Goal: Task Accomplishment & Management: Use online tool/utility

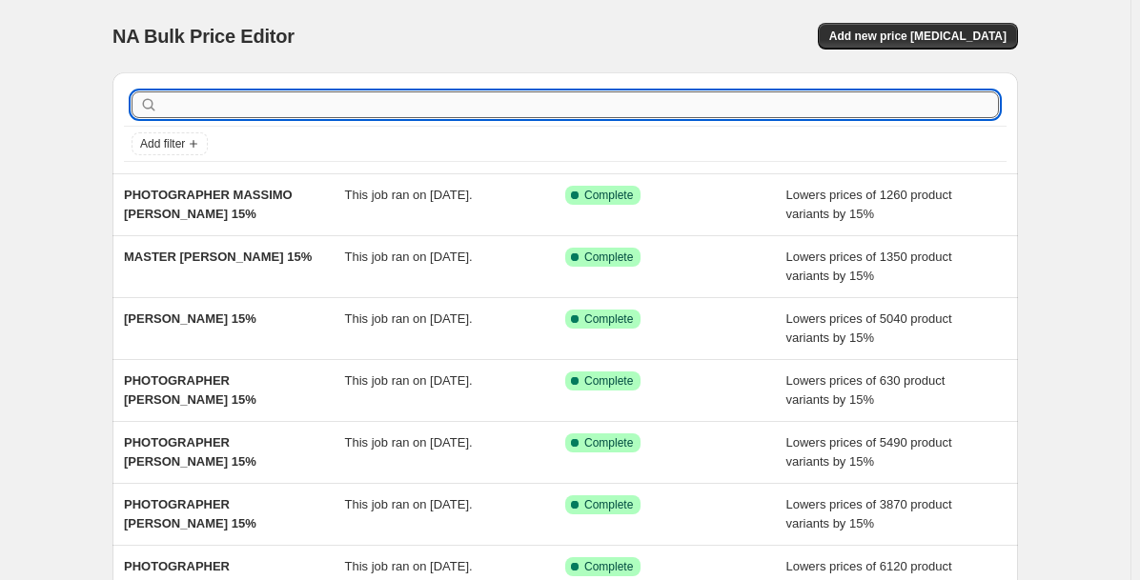
click at [221, 103] on input "text" at bounding box center [580, 104] width 837 height 27
type input "tal"
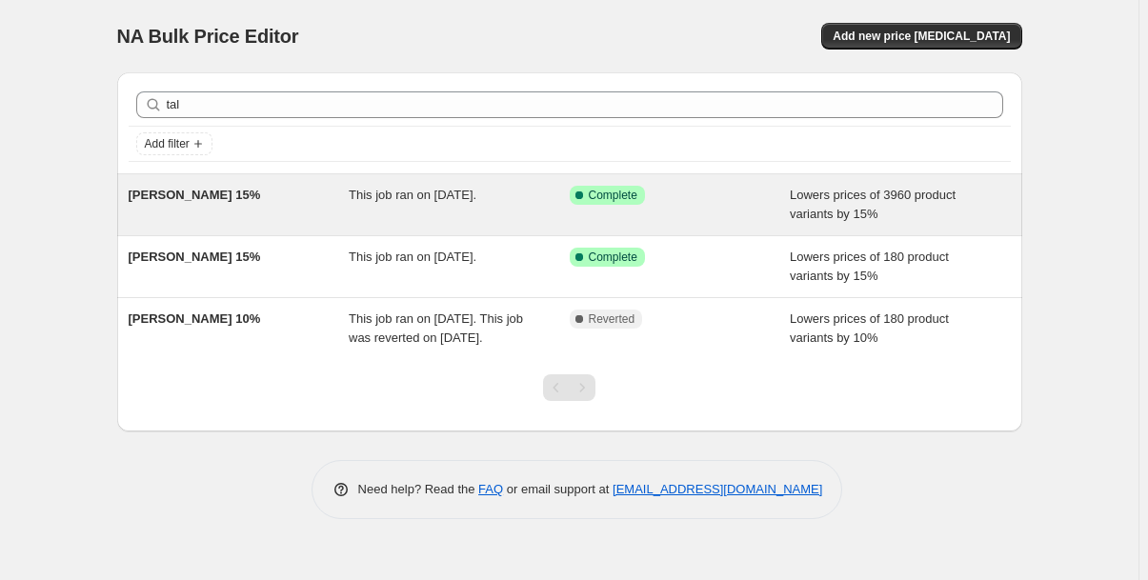
click at [230, 197] on span "[PERSON_NAME] 15%" at bounding box center [195, 195] width 132 height 14
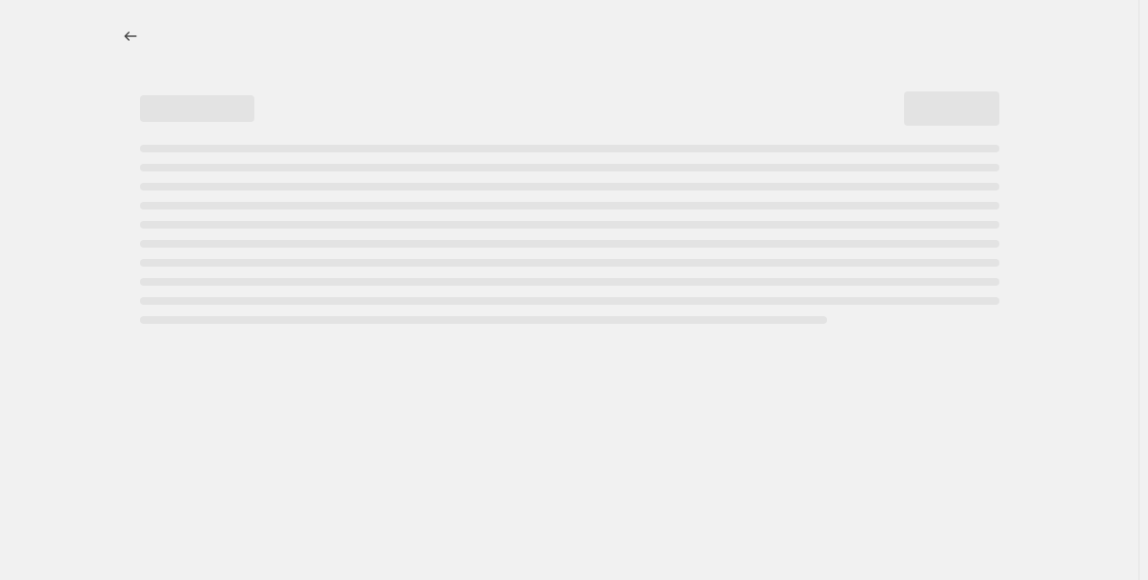
select select "percentage"
select select "collection"
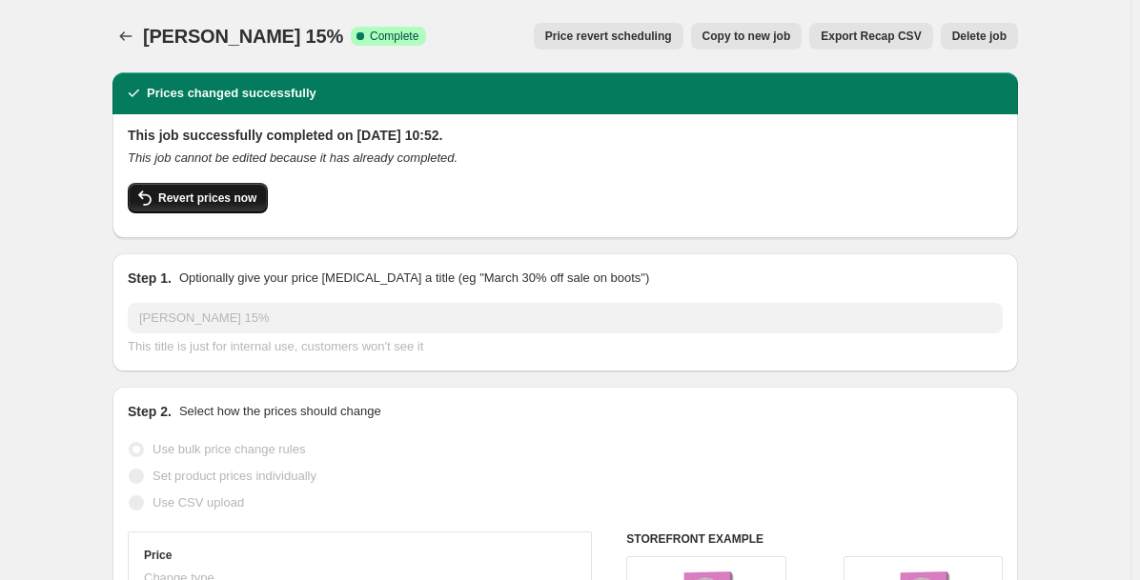
click at [241, 198] on span "Revert prices now" at bounding box center [207, 198] width 98 height 15
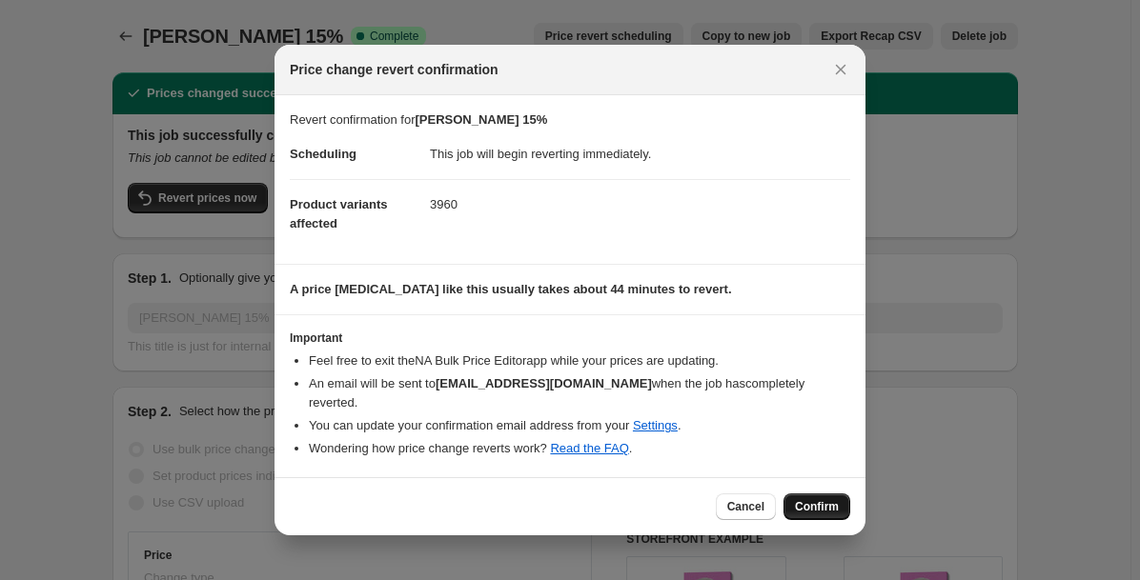
click at [815, 503] on span "Confirm" at bounding box center [817, 506] width 44 height 15
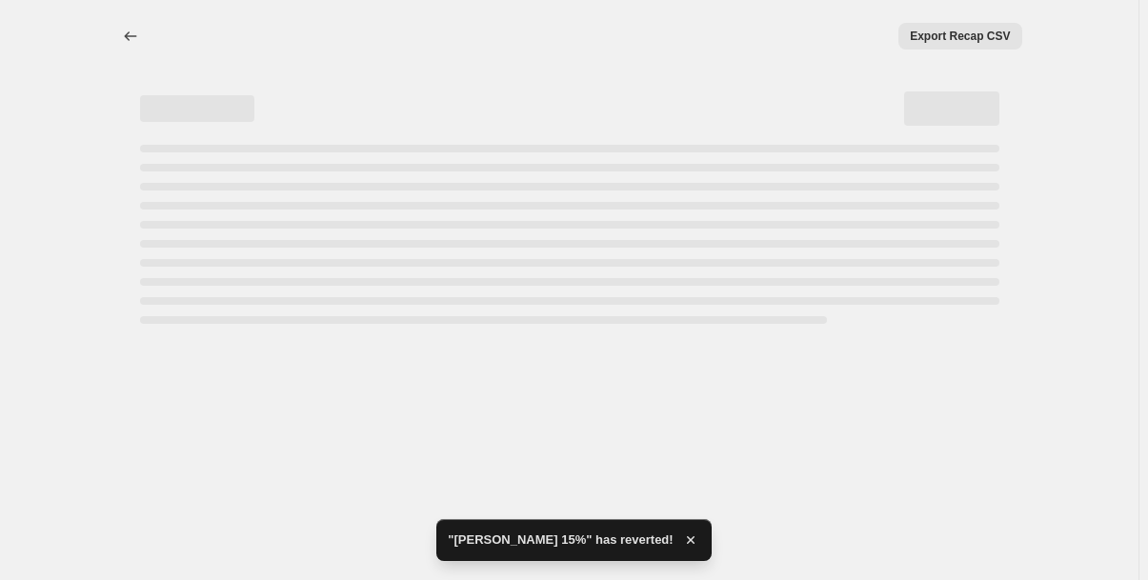
select select "percentage"
select select "collection"
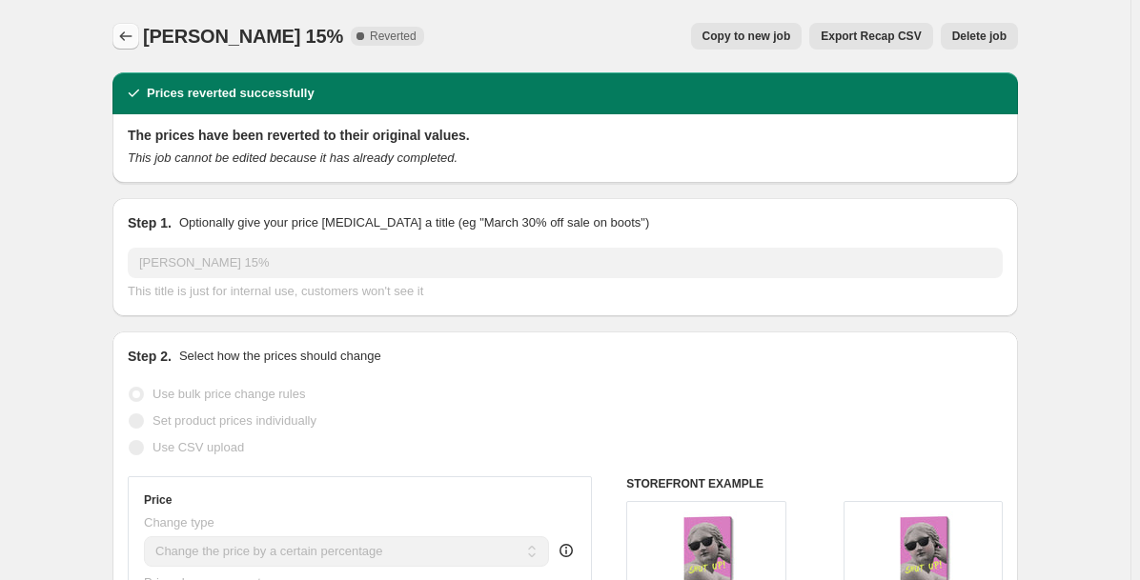
click at [133, 34] on icon "Price change jobs" at bounding box center [125, 36] width 19 height 19
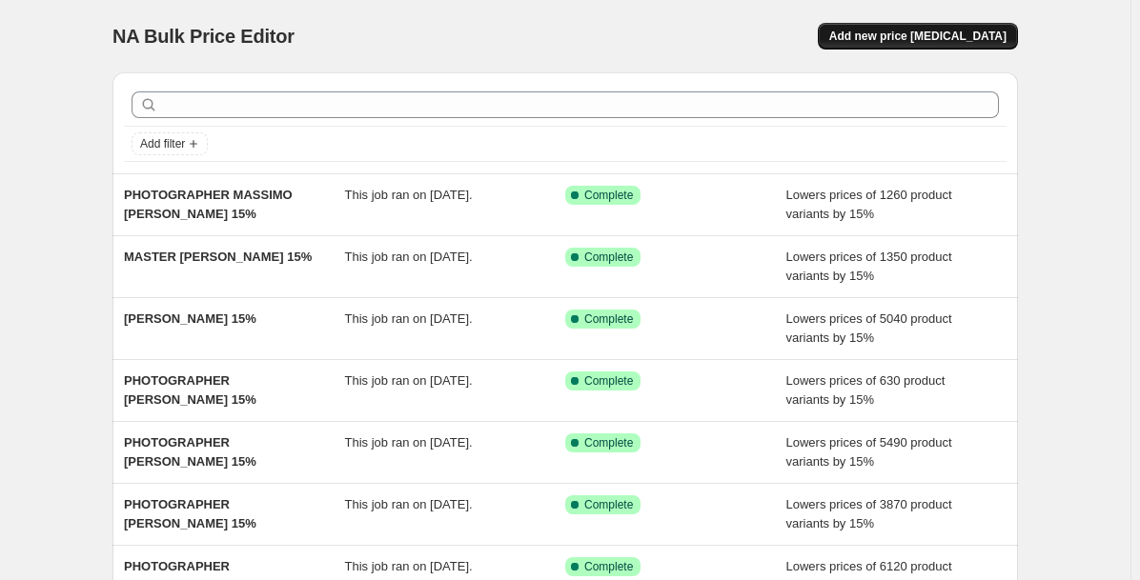
click at [913, 36] on span "Add new price [MEDICAL_DATA]" at bounding box center [917, 36] width 177 height 15
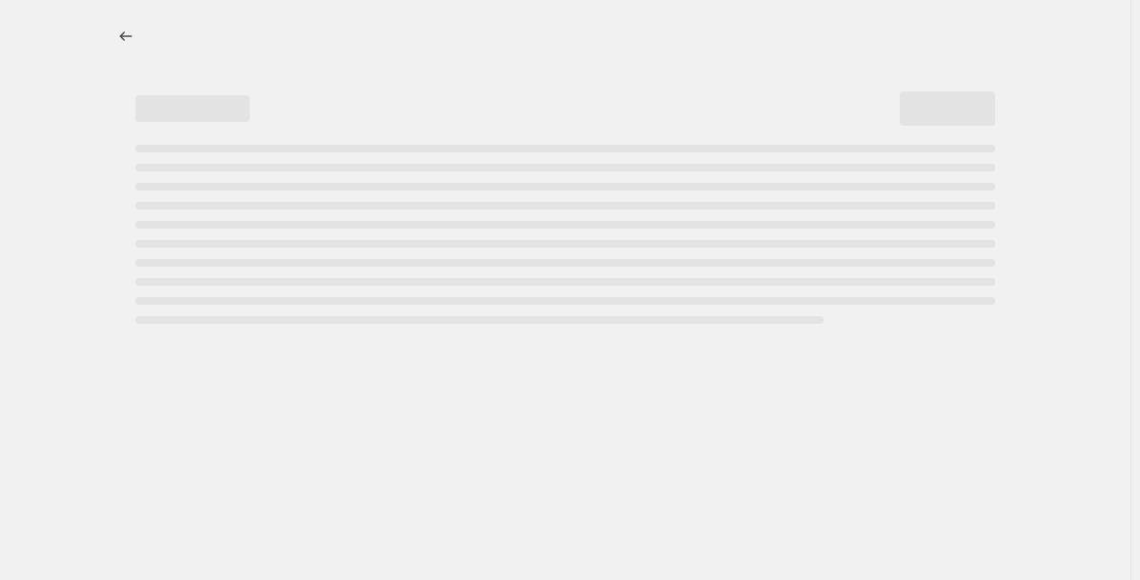
select select "percentage"
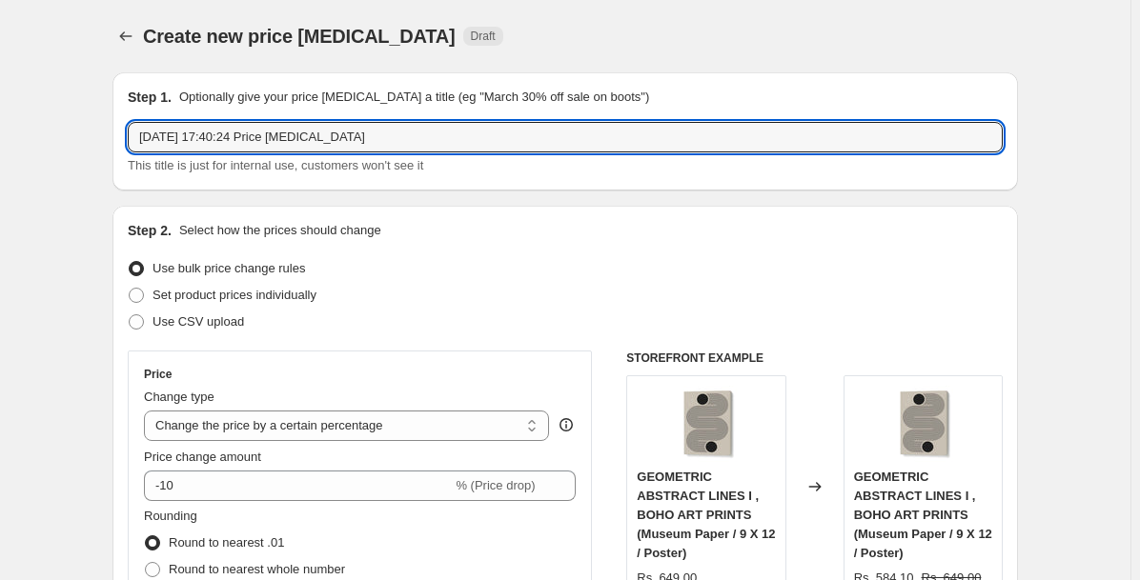
drag, startPoint x: 422, startPoint y: 134, endPoint x: 95, endPoint y: 98, distance: 328.8
paste input "[PERSON_NAME]"
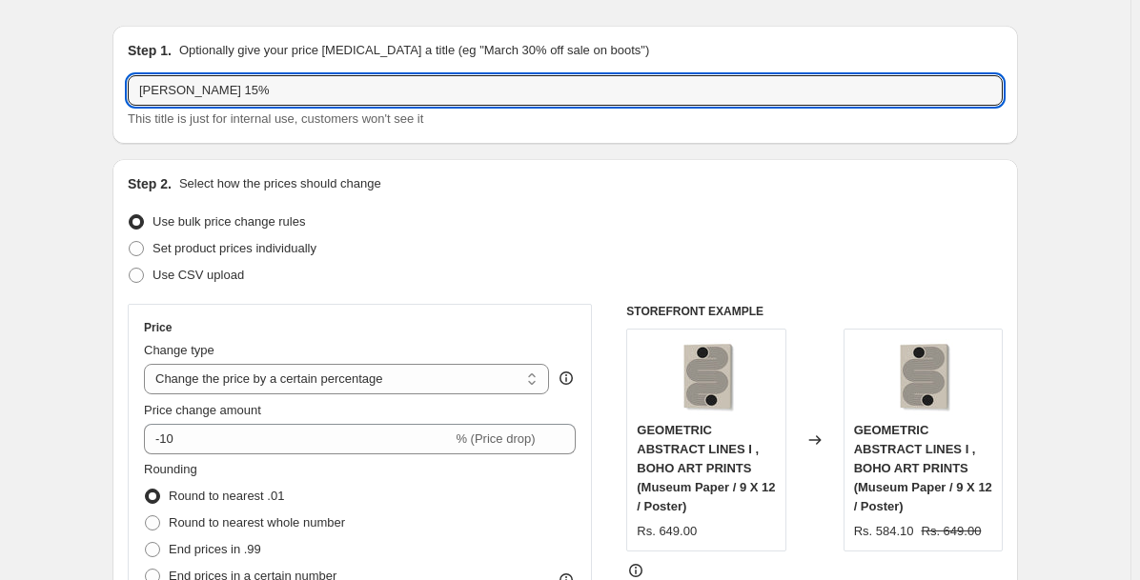
scroll to position [126, 0]
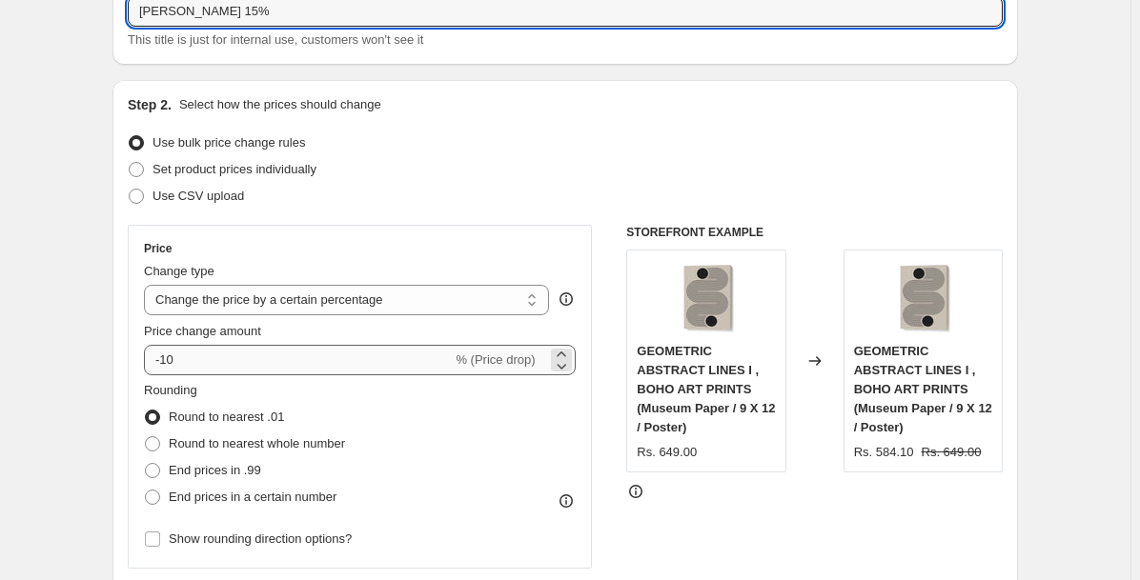
type input "[PERSON_NAME] 15%"
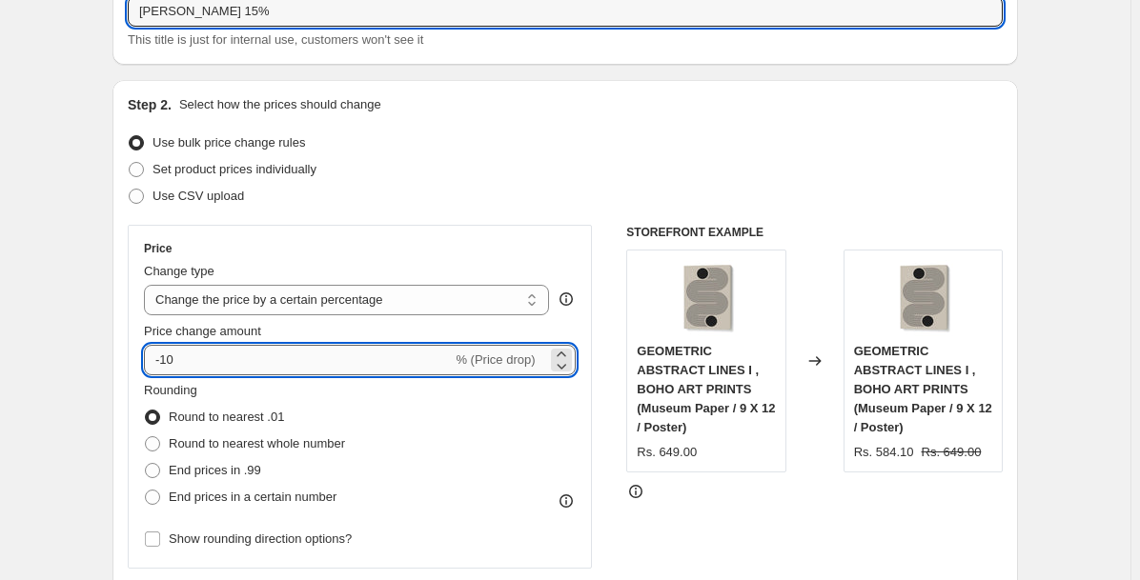
click at [241, 362] on input "-10" at bounding box center [298, 360] width 308 height 30
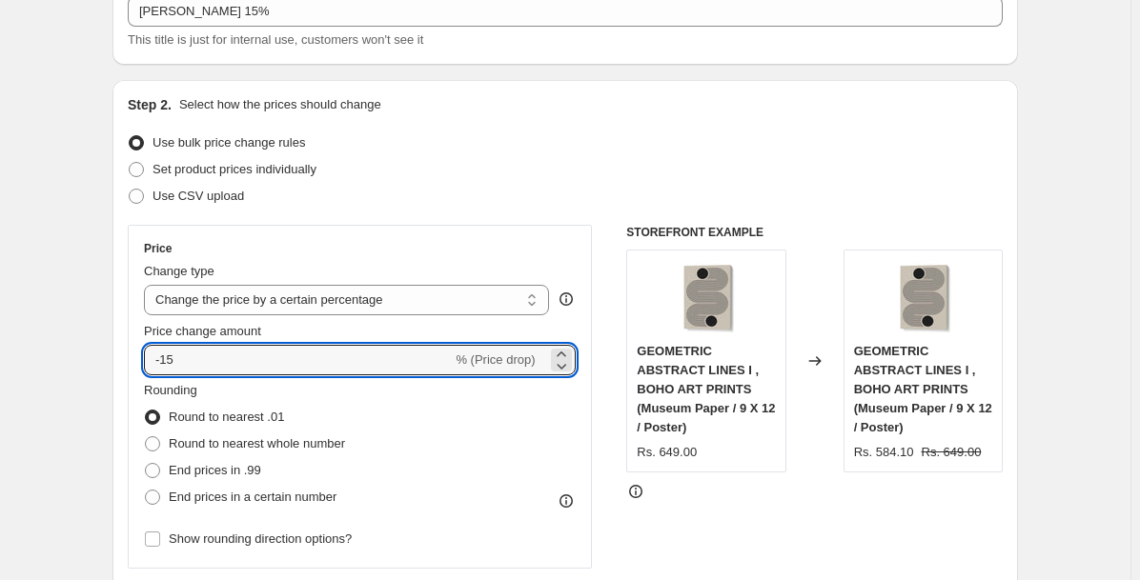
type input "-15"
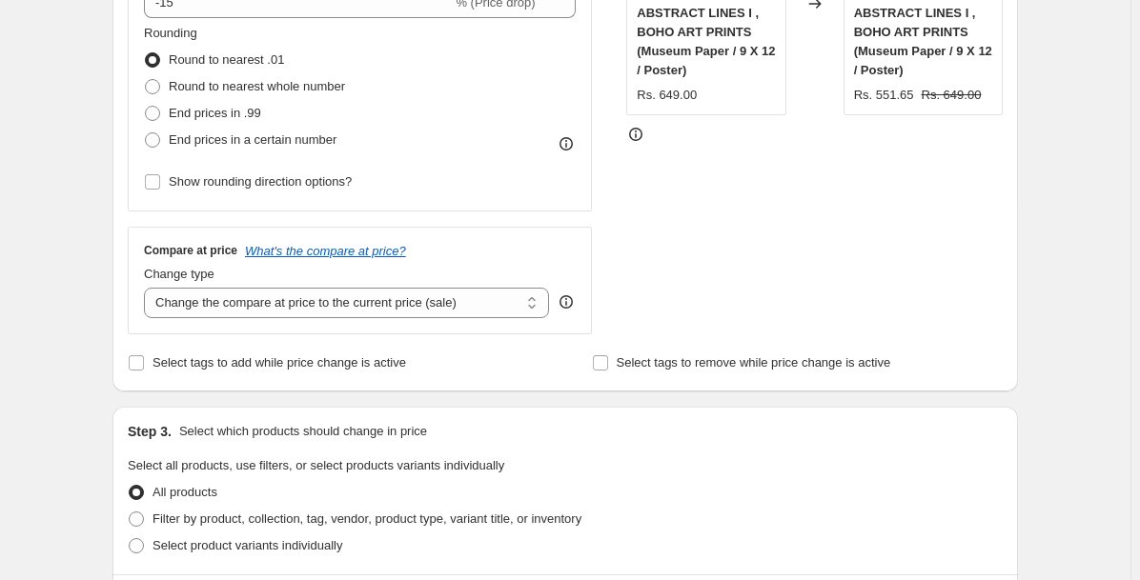
scroll to position [603, 0]
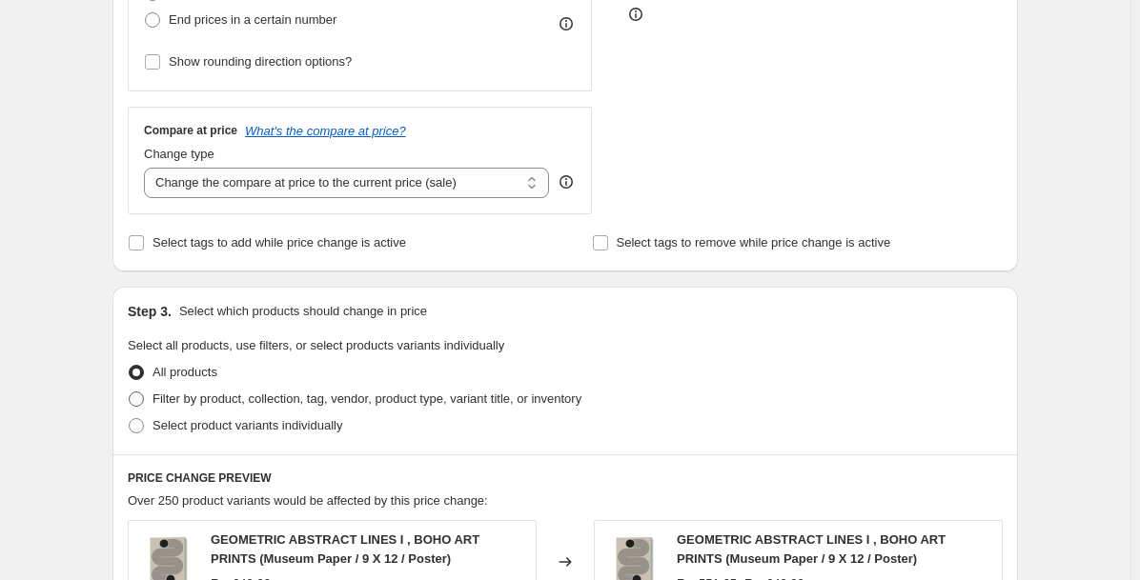
click at [214, 394] on span "Filter by product, collection, tag, vendor, product type, variant title, or inv…" at bounding box center [366, 399] width 429 height 14
click at [130, 393] on input "Filter by product, collection, tag, vendor, product type, variant title, or inv…" at bounding box center [129, 392] width 1 height 1
radio input "true"
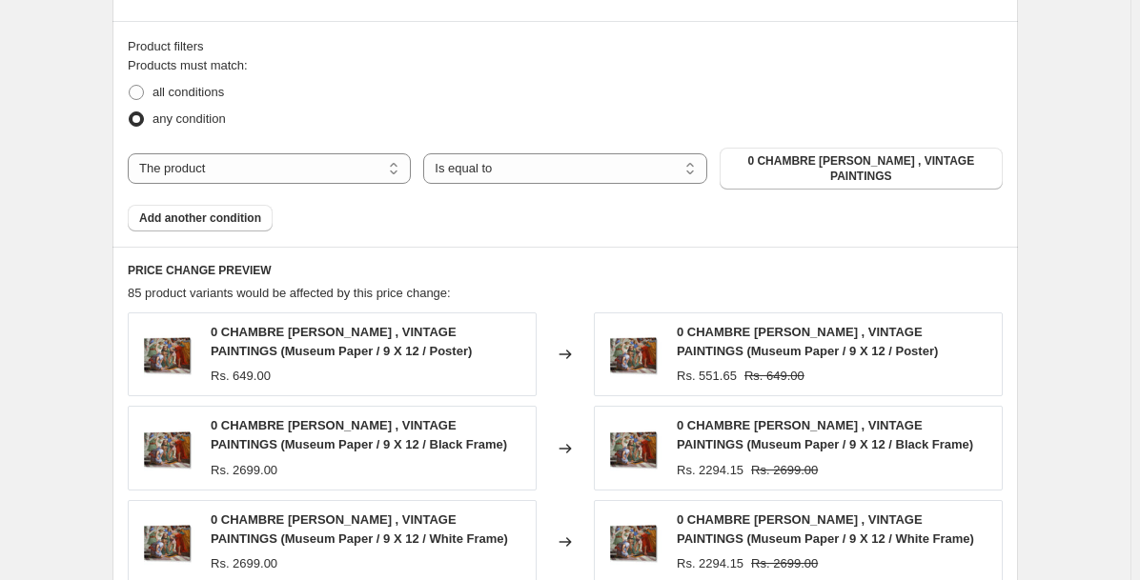
scroll to position [1038, 0]
click at [316, 167] on select "The product The product's collection The product's tag The product's vendor The…" at bounding box center [269, 167] width 283 height 30
select select "collection"
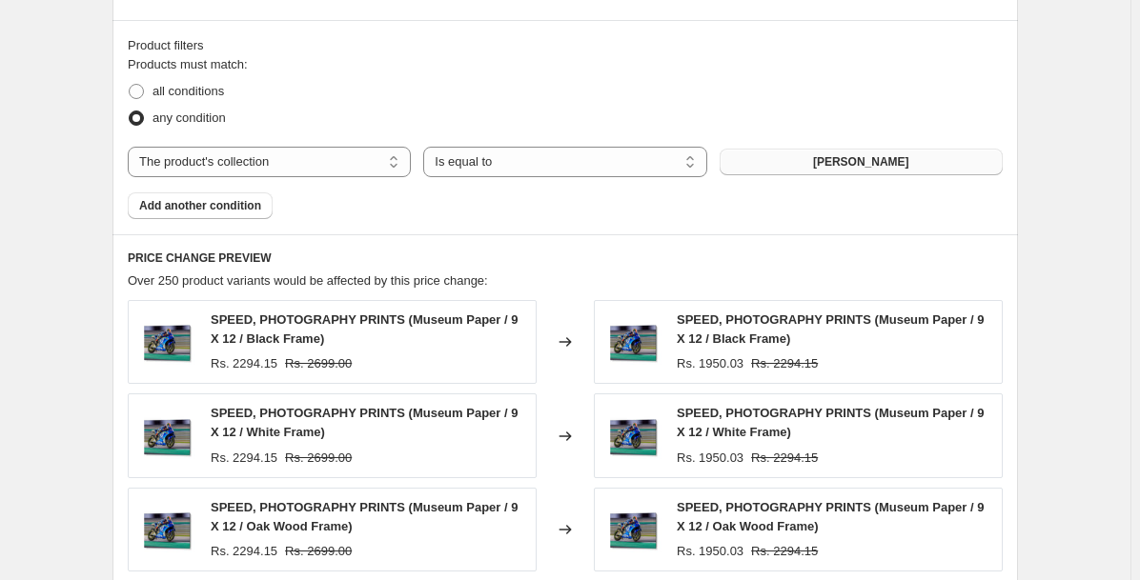
click at [813, 160] on span "[PERSON_NAME]" at bounding box center [861, 161] width 96 height 15
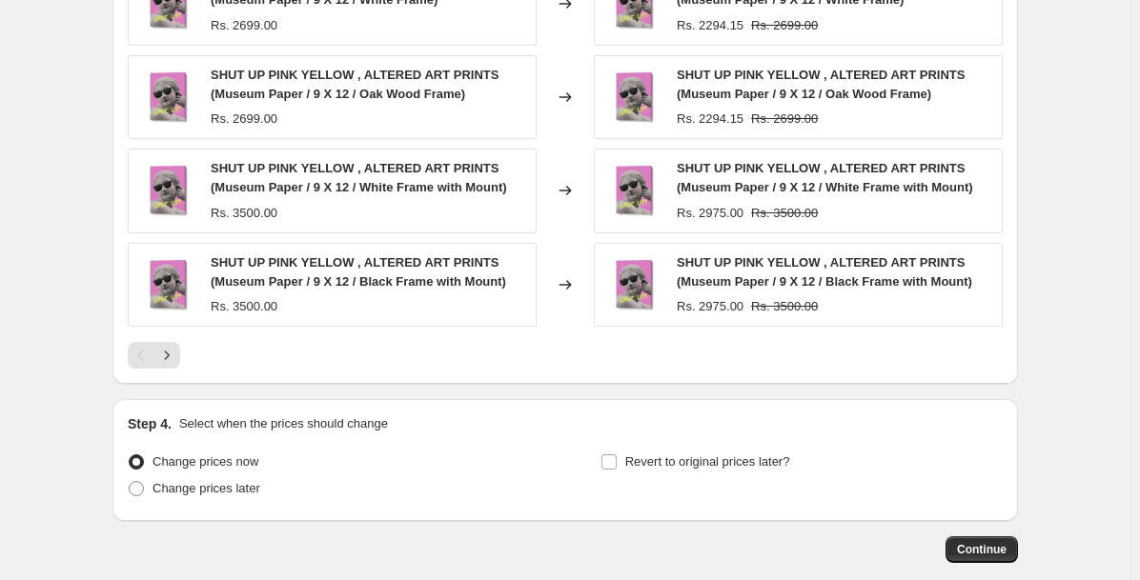
scroll to position [1566, 0]
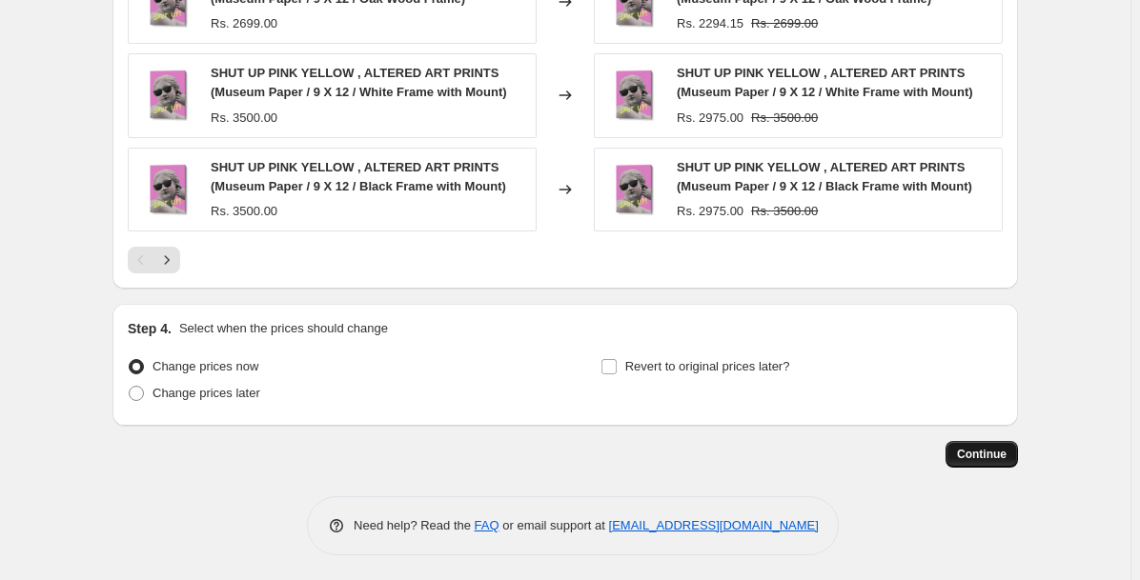
click at [988, 451] on span "Continue" at bounding box center [982, 454] width 50 height 15
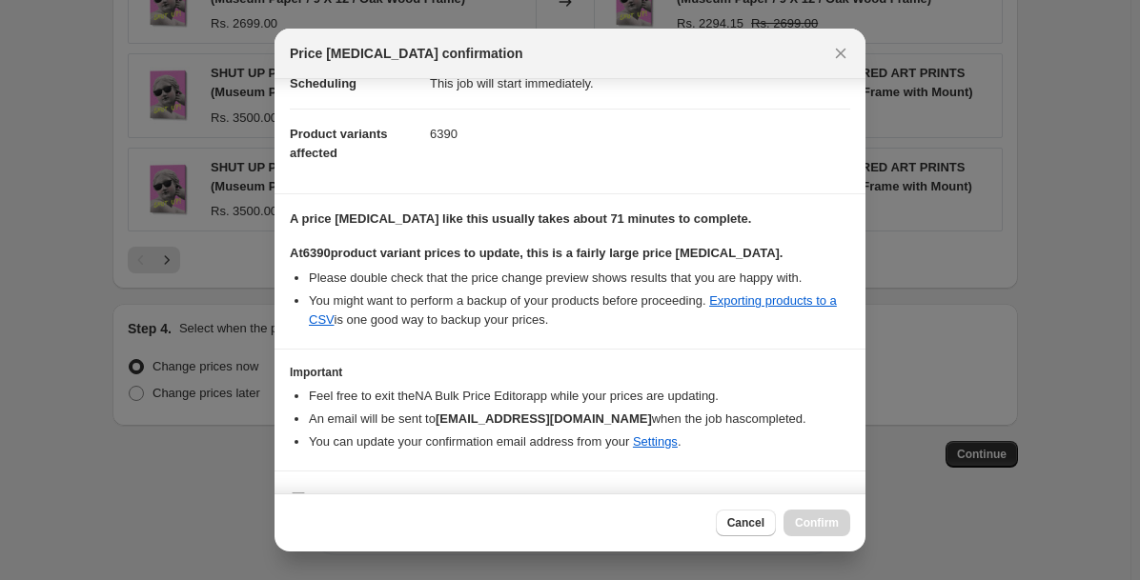
scroll to position [227, 0]
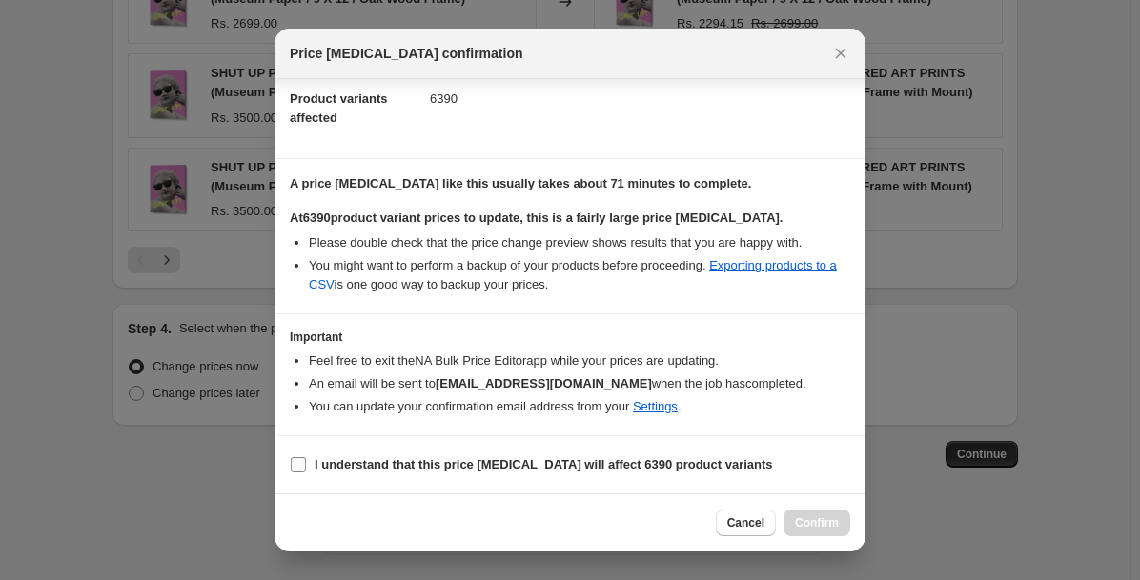
click at [534, 458] on b "I understand that this price [MEDICAL_DATA] will affect 6390 product variants" at bounding box center [543, 464] width 458 height 14
click at [306, 458] on input "I understand that this price [MEDICAL_DATA] will affect 6390 product variants" at bounding box center [298, 464] width 15 height 15
checkbox input "true"
click at [828, 526] on span "Confirm" at bounding box center [817, 523] width 44 height 15
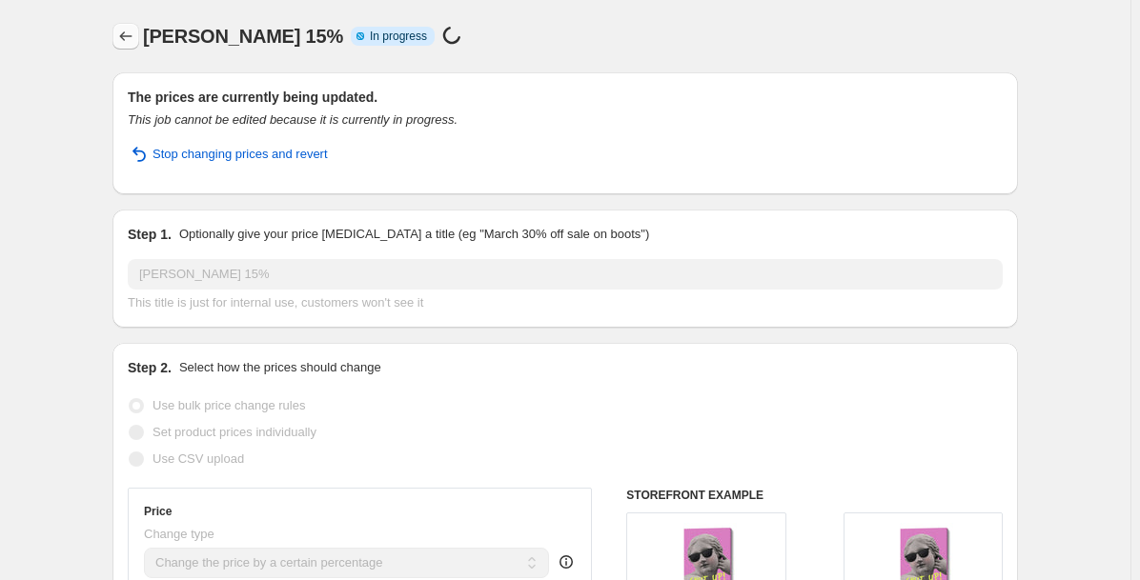
click at [129, 40] on icon "Price change jobs" at bounding box center [125, 36] width 19 height 19
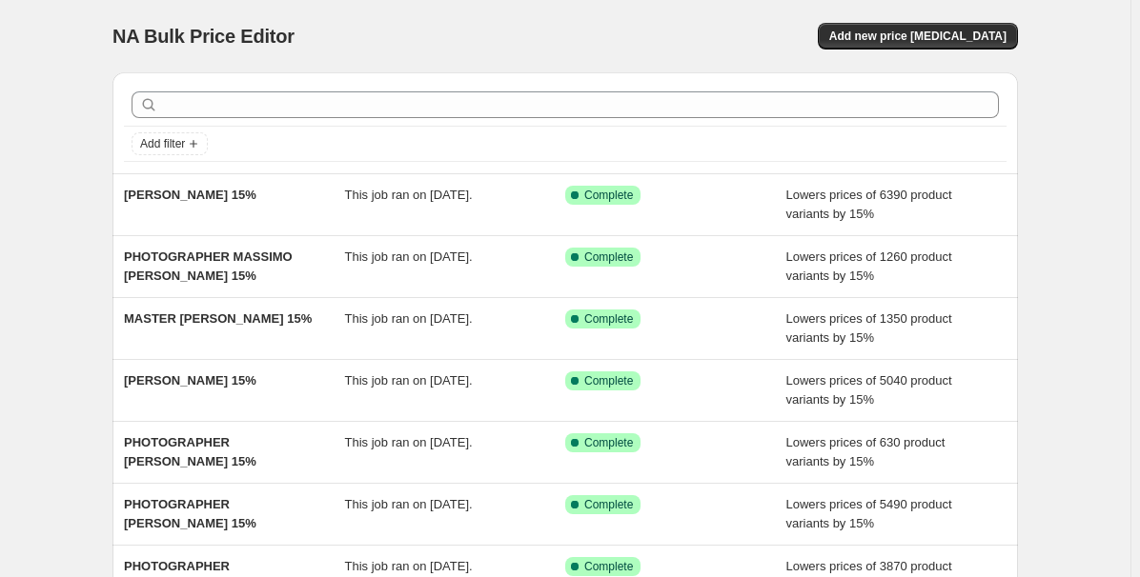
click at [255, 30] on span "NA Bulk Price Editor" at bounding box center [203, 36] width 182 height 21
click at [938, 32] on span "Add new price [MEDICAL_DATA]" at bounding box center [917, 36] width 177 height 15
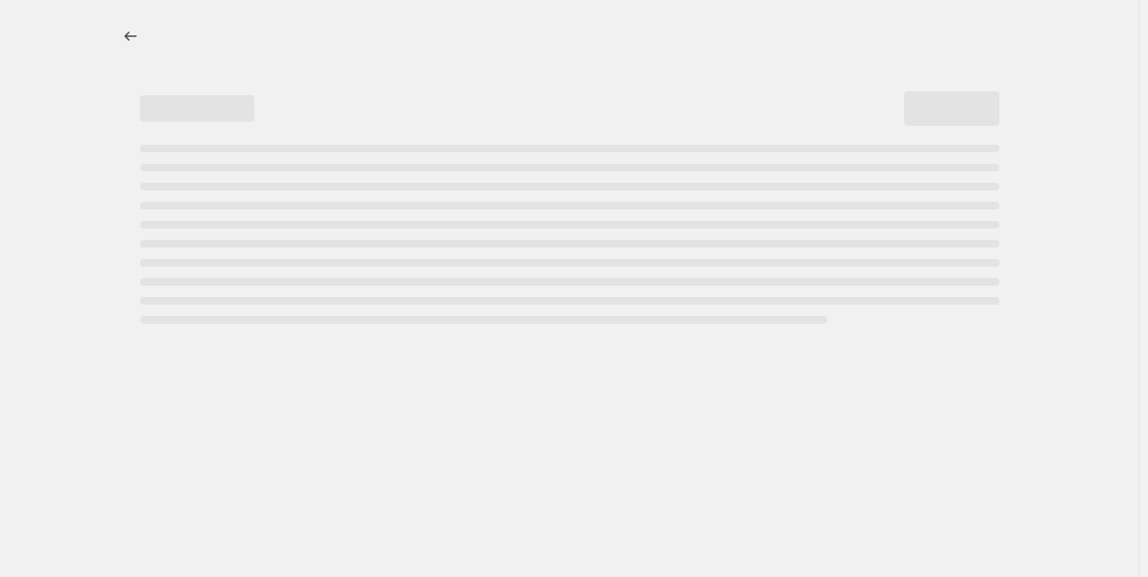
select select "percentage"
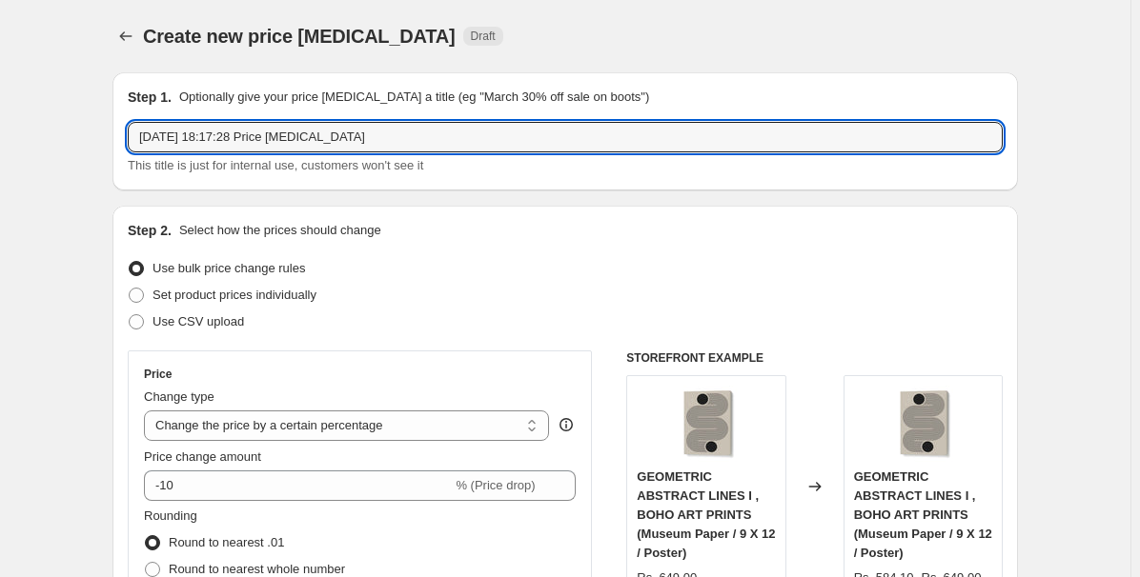
drag, startPoint x: 390, startPoint y: 132, endPoint x: 69, endPoint y: 135, distance: 321.1
paste input "CORNE AKKERS"
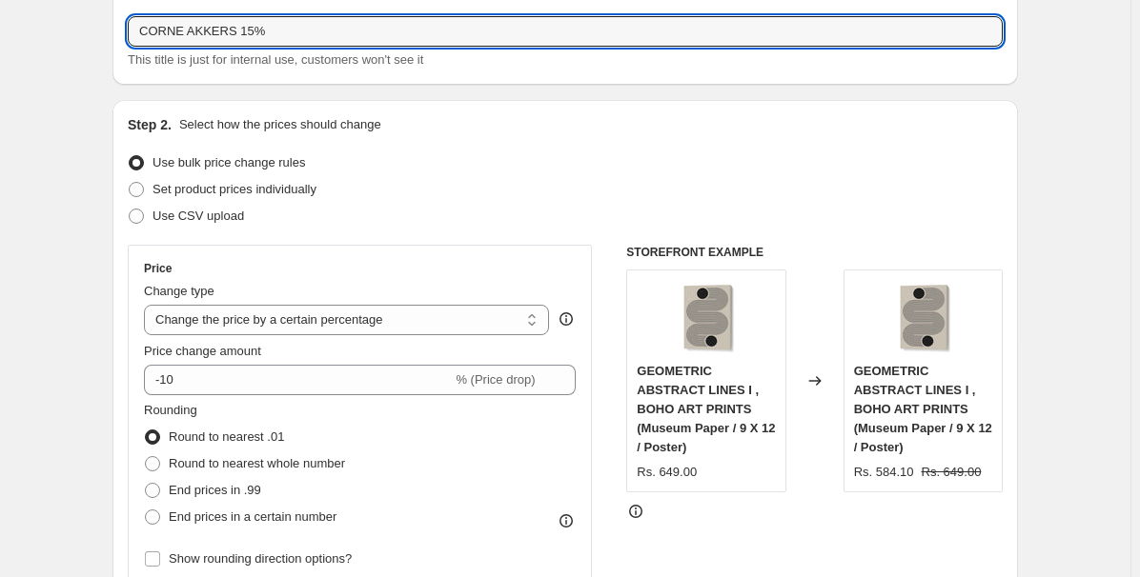
scroll to position [106, 0]
type input "CORNE AKKERS 15%"
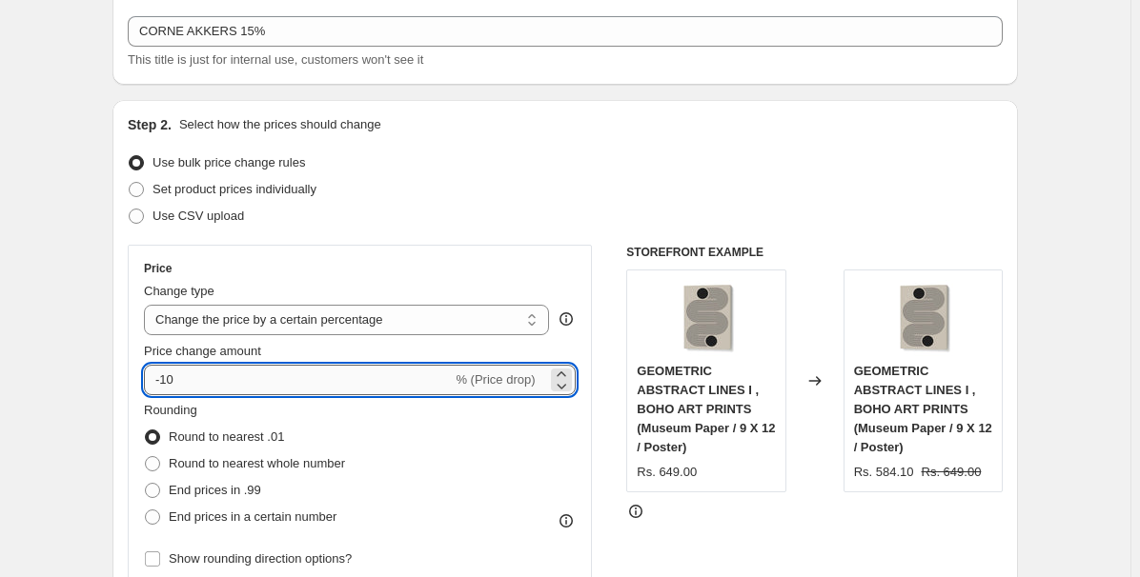
click at [197, 380] on input "-10" at bounding box center [298, 380] width 308 height 30
type input "-15"
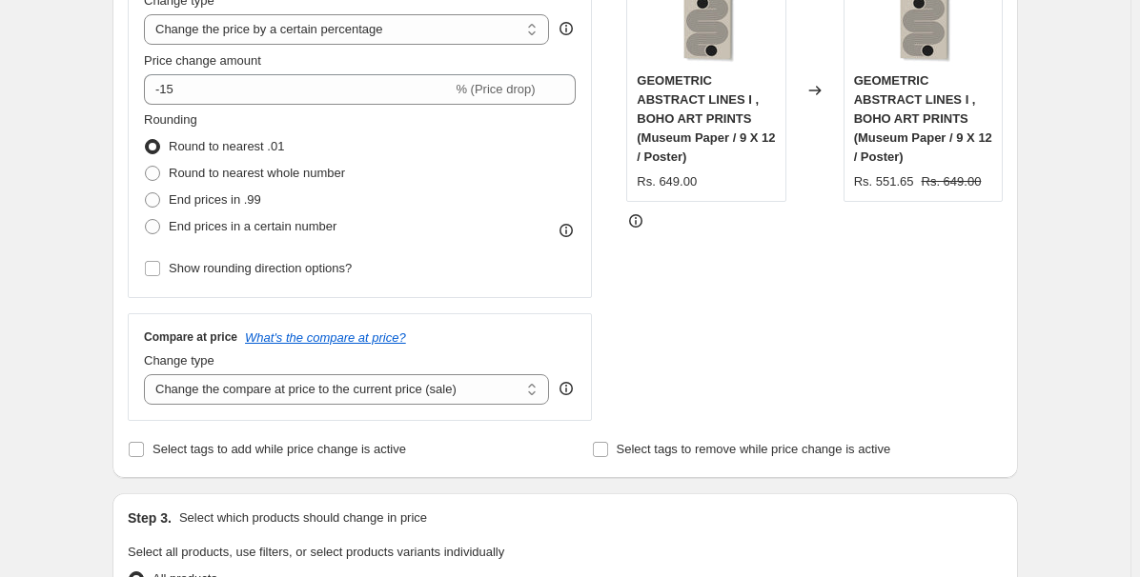
scroll to position [648, 0]
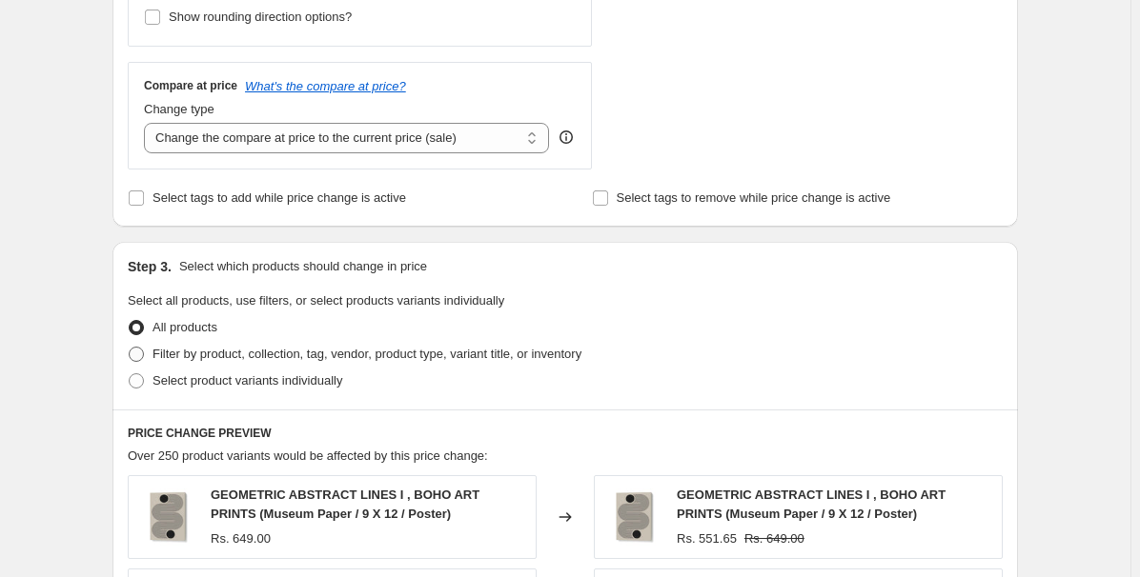
click at [219, 347] on span "Filter by product, collection, tag, vendor, product type, variant title, or inv…" at bounding box center [366, 354] width 429 height 14
click at [130, 347] on input "Filter by product, collection, tag, vendor, product type, variant title, or inv…" at bounding box center [129, 347] width 1 height 1
radio input "true"
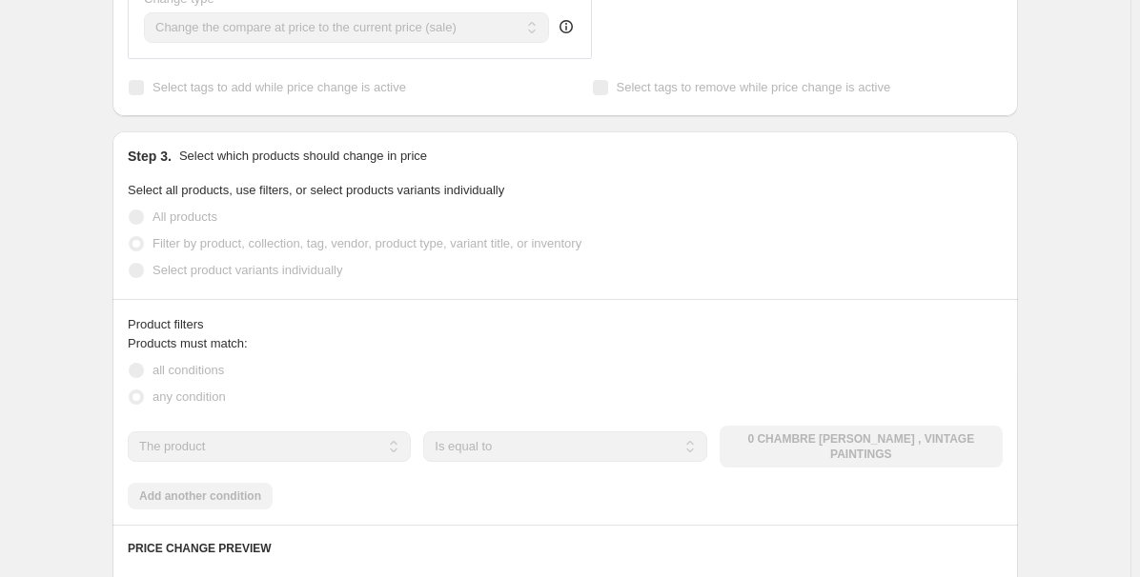
scroll to position [760, 0]
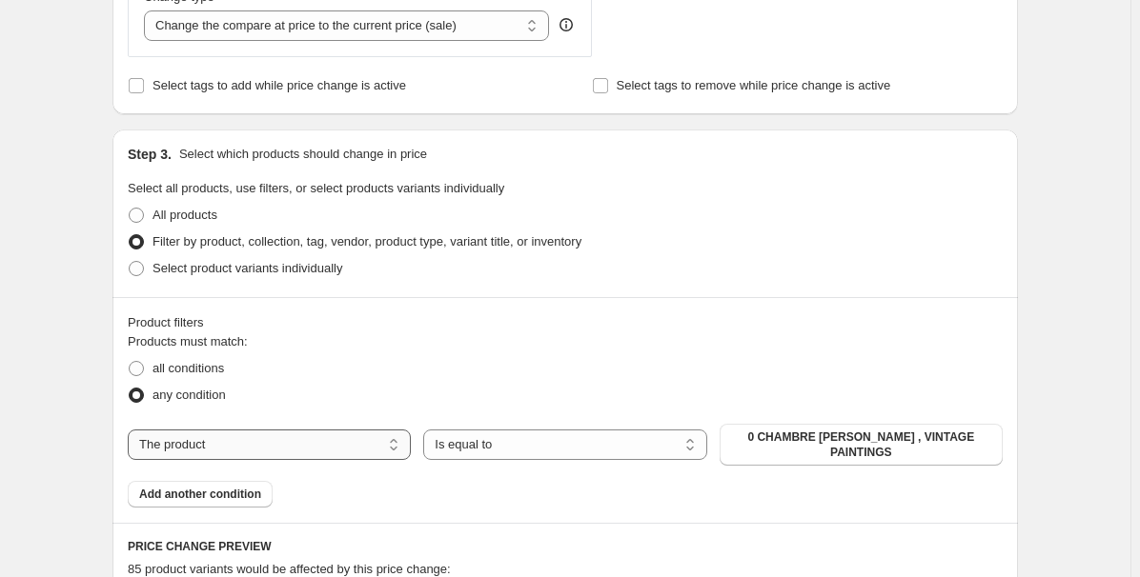
click at [283, 444] on select "The product The product's collection The product's tag The product's vendor The…" at bounding box center [269, 445] width 283 height 30
select select "collection"
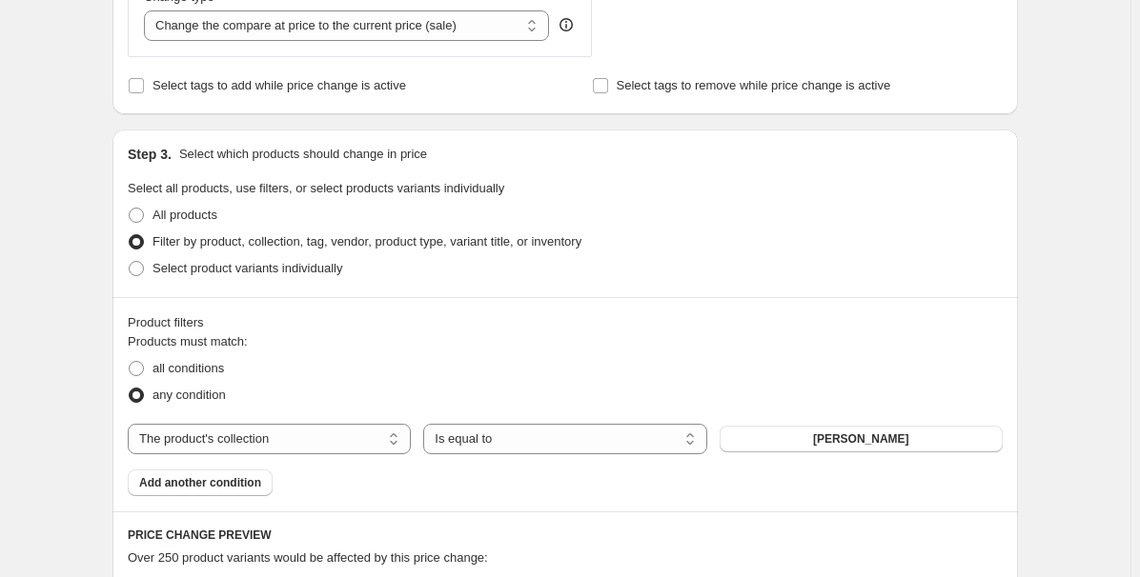
click at [842, 438] on span "[PERSON_NAME]" at bounding box center [861, 439] width 96 height 15
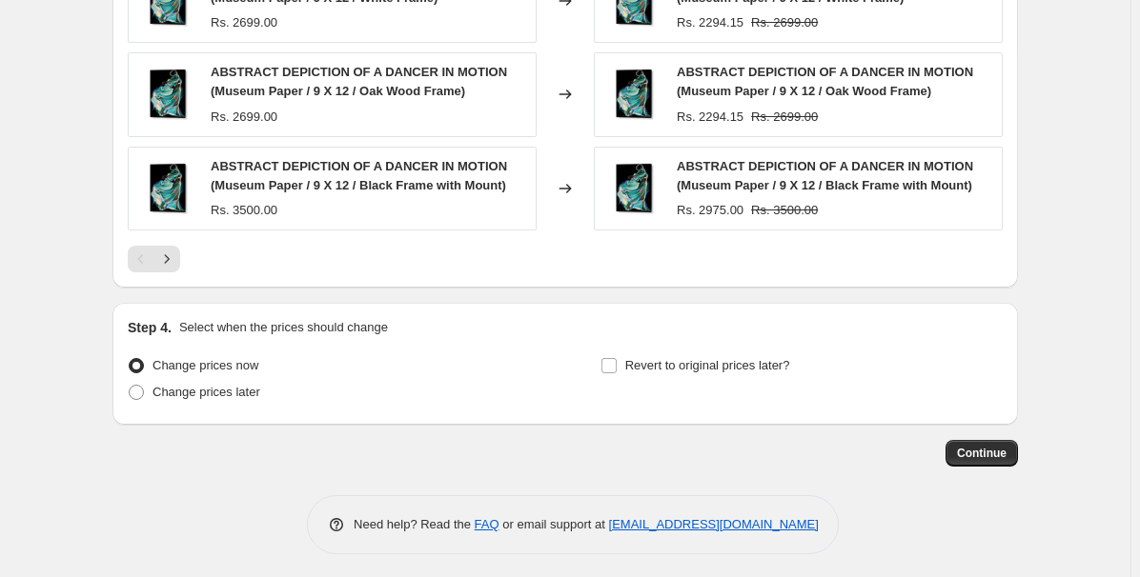
scroll to position [1568, 0]
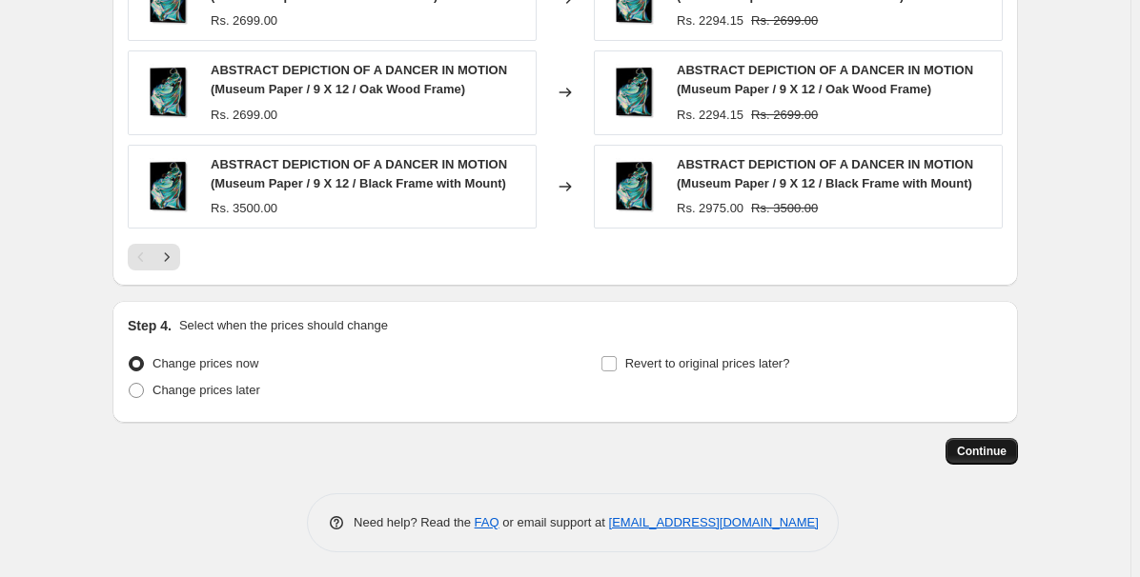
click at [991, 445] on span "Continue" at bounding box center [982, 451] width 50 height 15
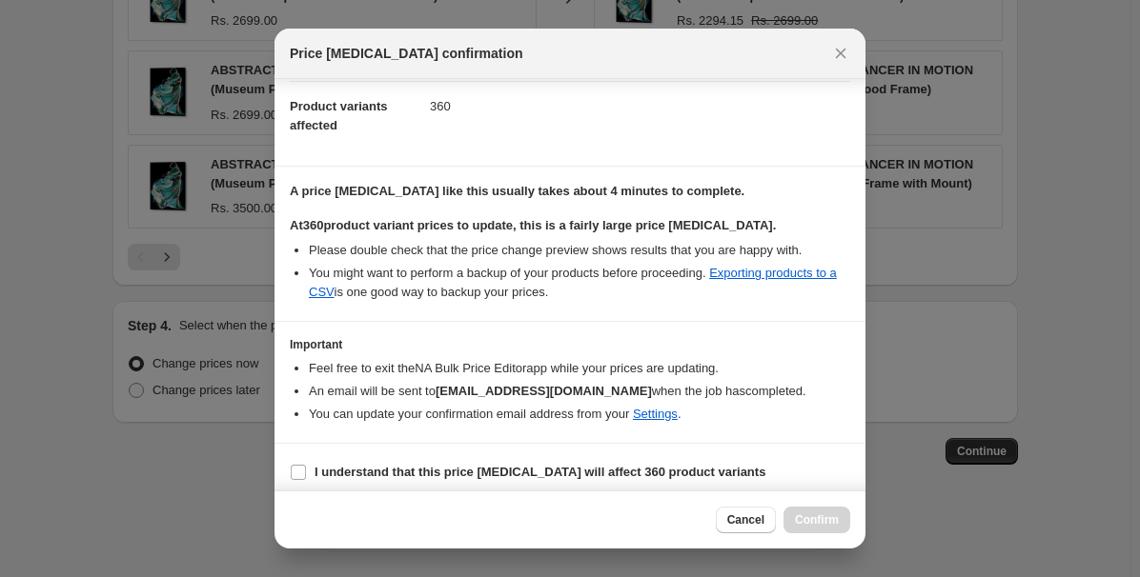
scroll to position [229, 0]
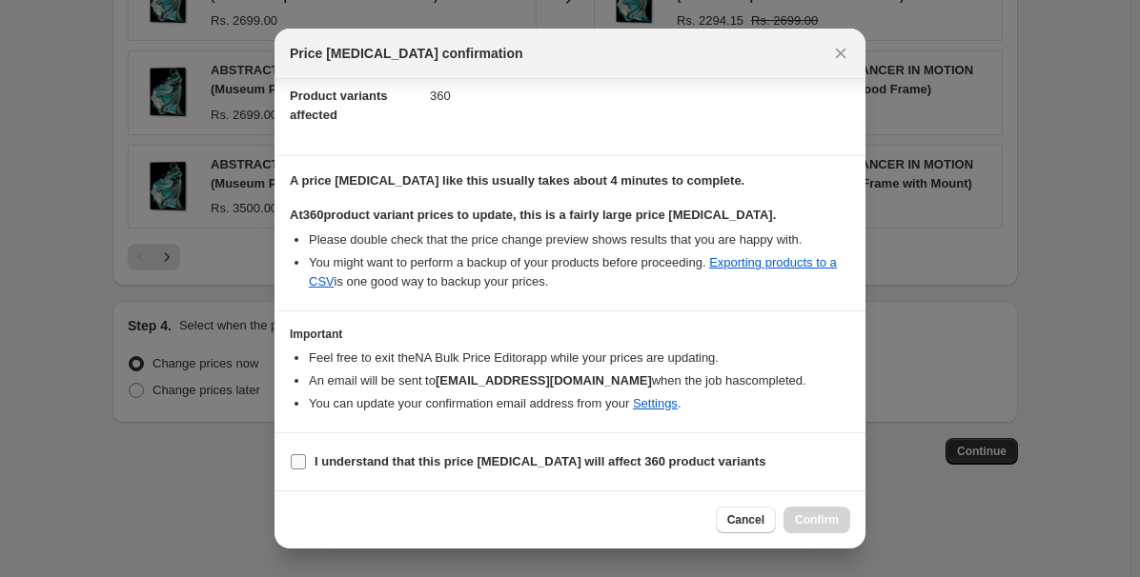
drag, startPoint x: 567, startPoint y: 463, endPoint x: 586, endPoint y: 467, distance: 19.4
click at [569, 463] on b "I understand that this price change job will affect 360 product variants" at bounding box center [539, 462] width 451 height 14
click at [306, 463] on input "I understand that this price change job will affect 360 product variants" at bounding box center [298, 462] width 15 height 15
checkbox input "true"
click at [814, 515] on span "Confirm" at bounding box center [817, 520] width 44 height 15
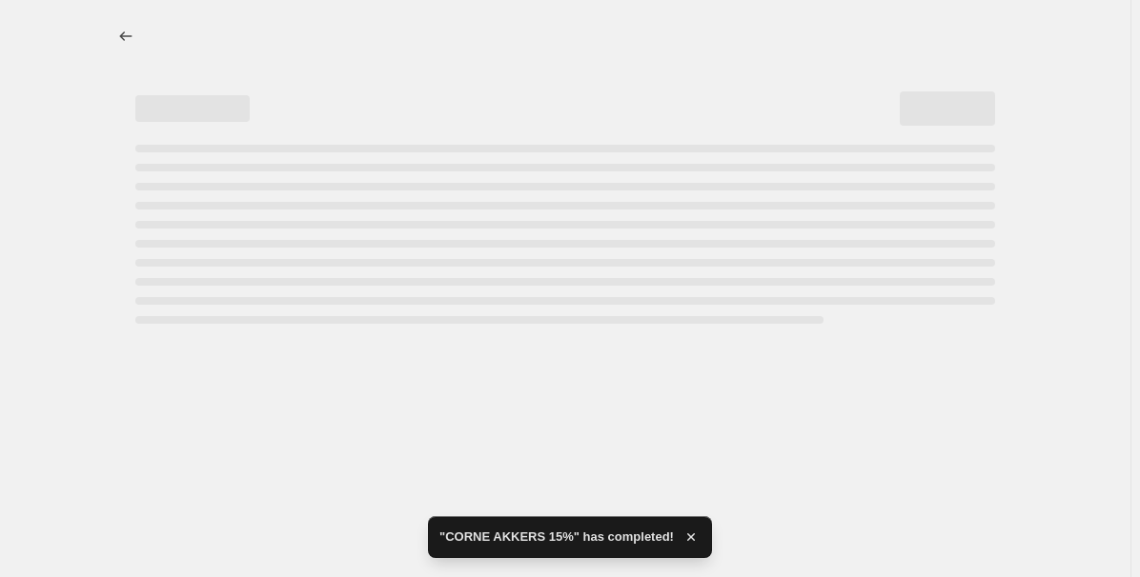
select select "percentage"
select select "collection"
